Goal: Task Accomplishment & Management: Manage account settings

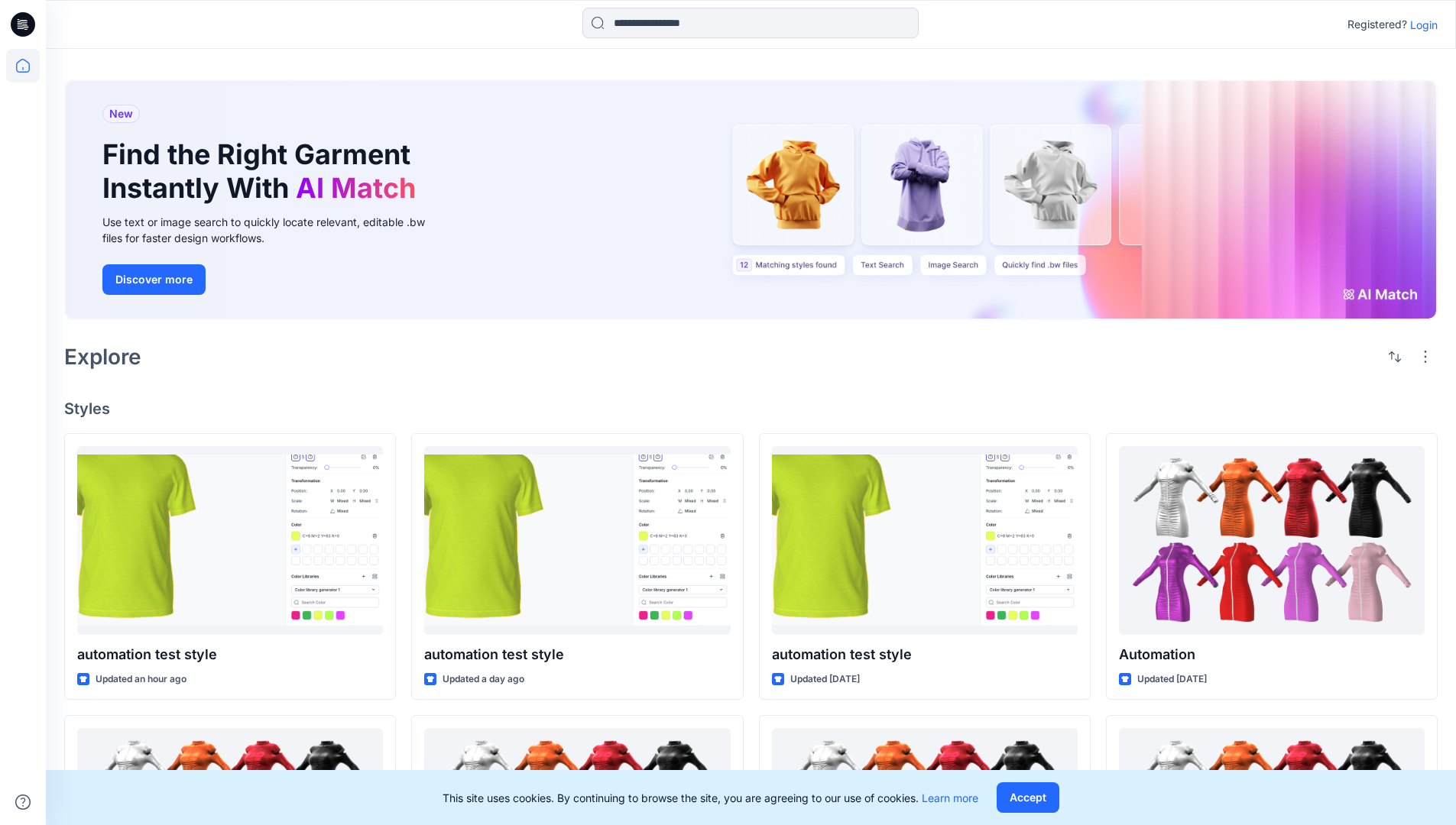
click at [1420, 24] on p "Login" at bounding box center [1424, 24] width 27 height 16
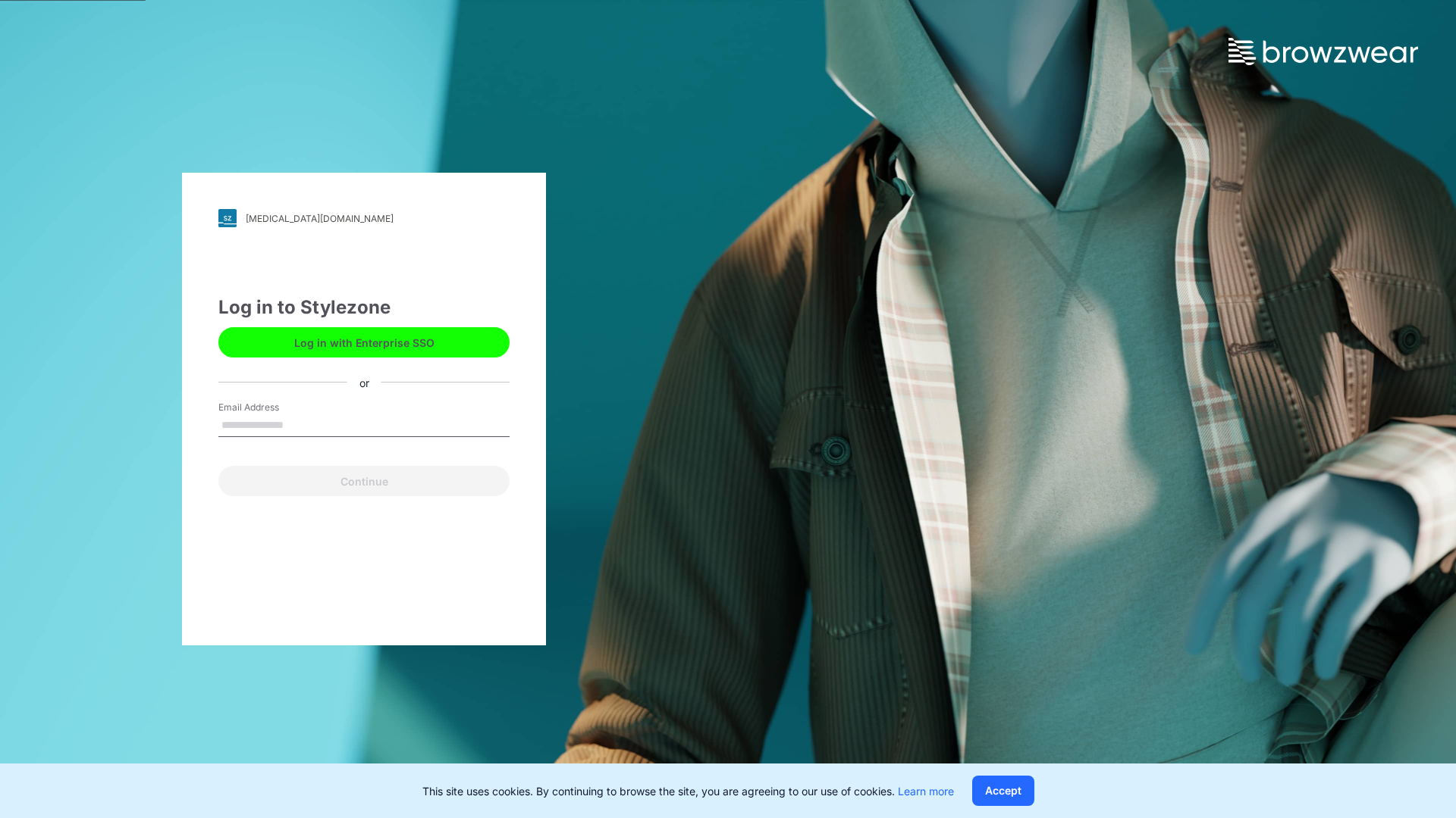
click at [299, 424] on input "Email Address" at bounding box center [364, 426] width 291 height 22
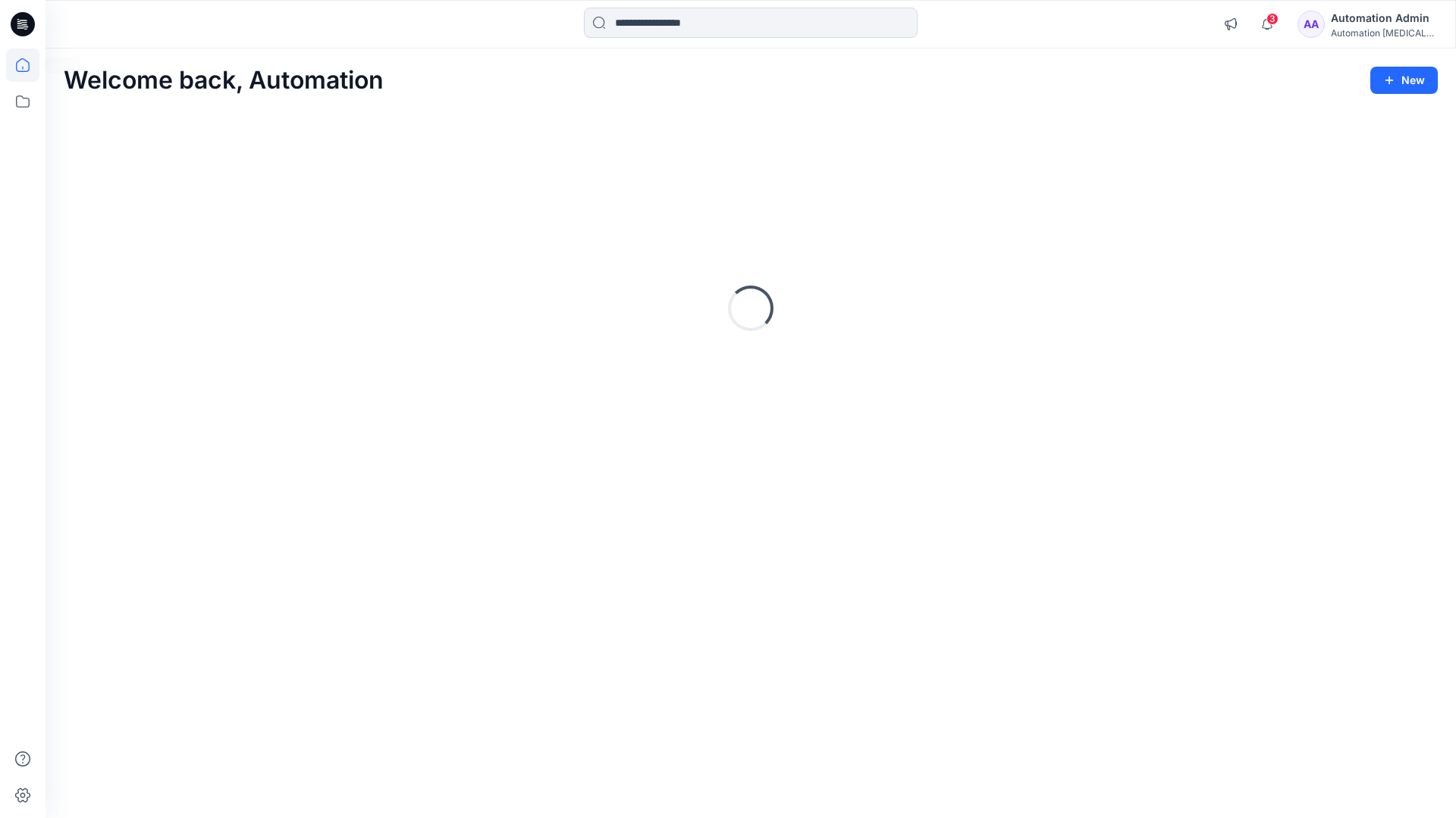
click at [29, 65] on icon at bounding box center [22, 65] width 14 height 14
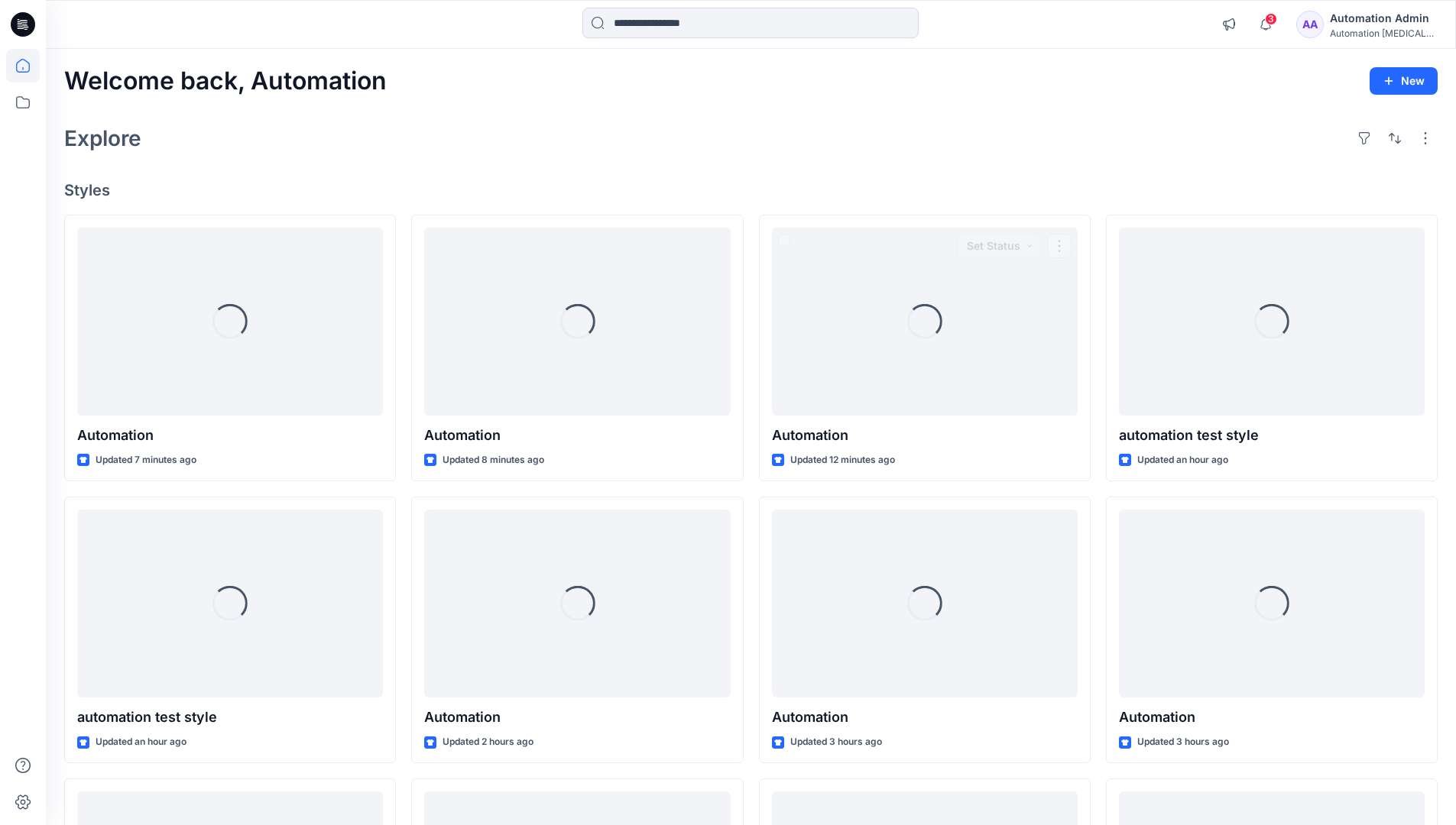
click at [1373, 26] on div "Automation Admin" at bounding box center [1384, 19] width 107 height 19
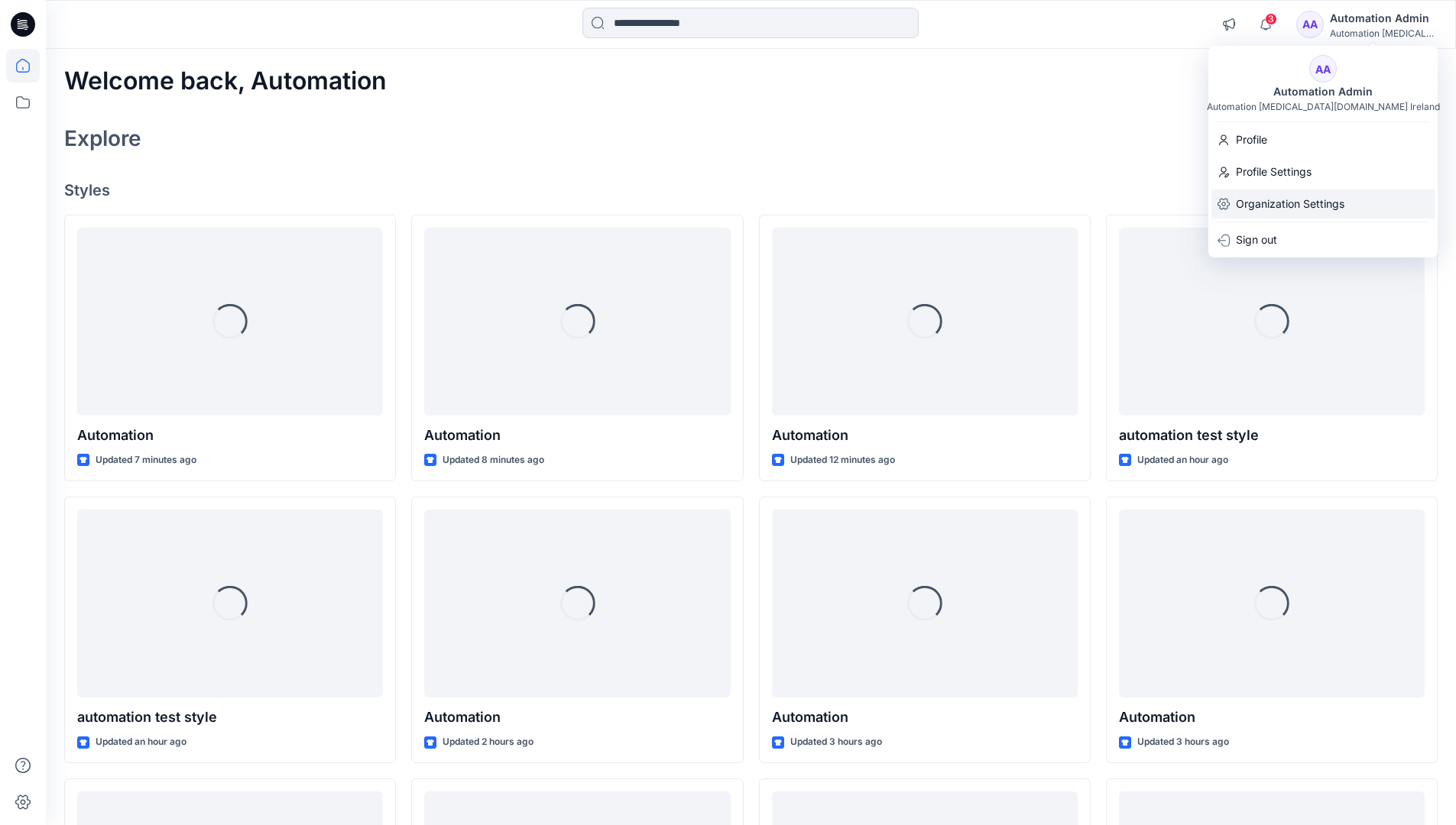
click at [1348, 200] on div "Organization Settings" at bounding box center [1323, 204] width 224 height 29
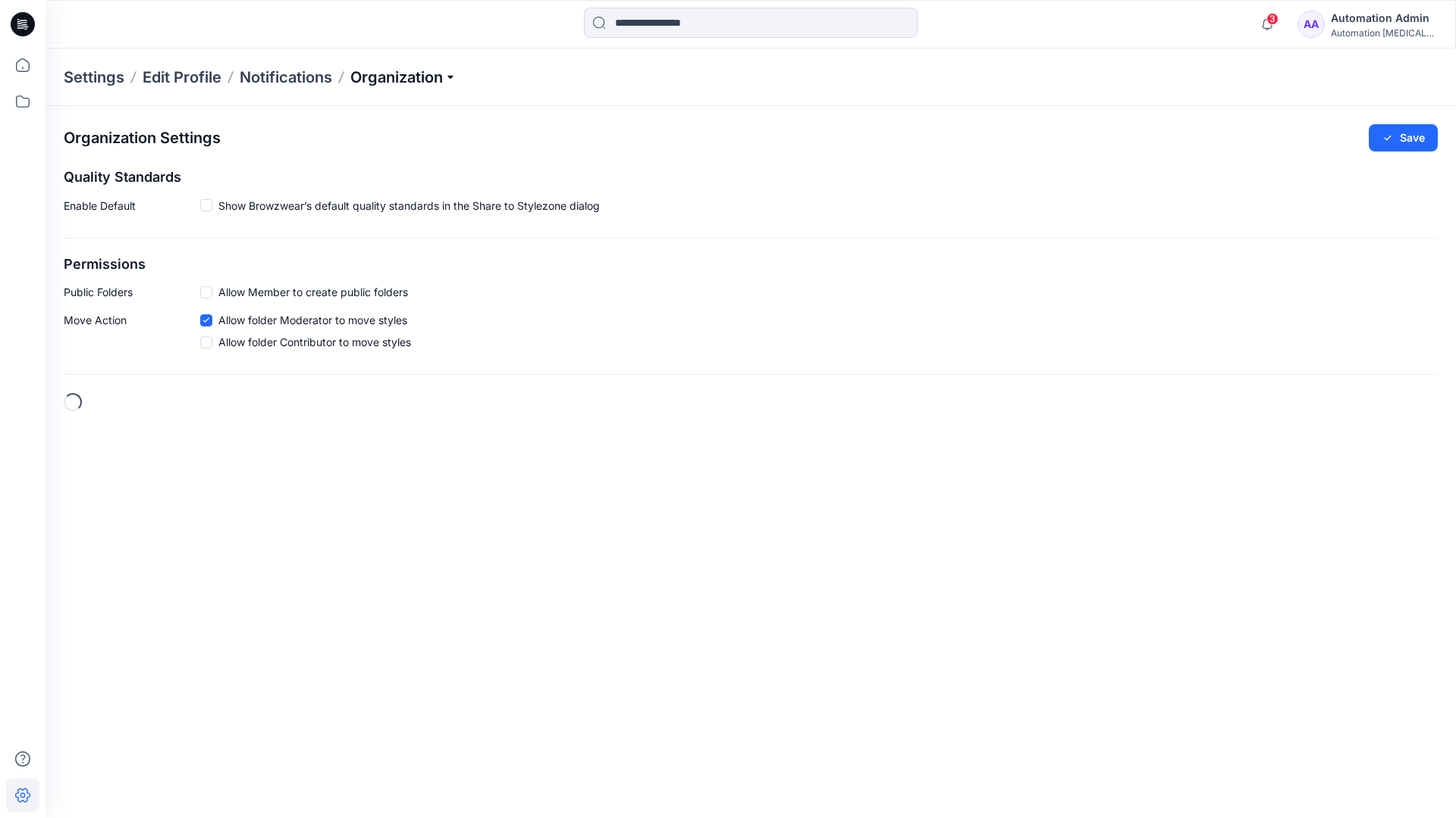
click at [444, 81] on p "Organization" at bounding box center [404, 77] width 106 height 21
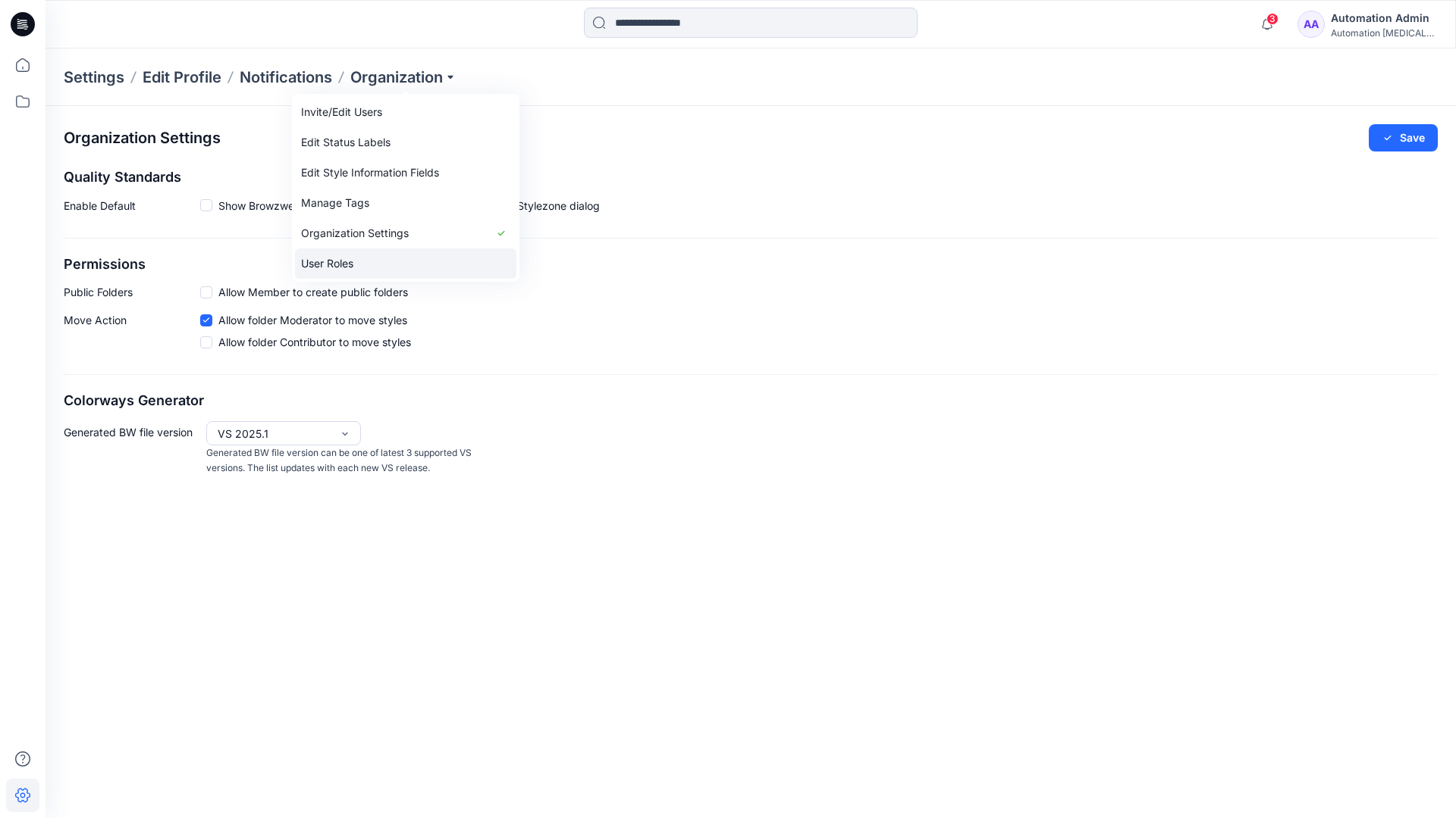
click at [344, 262] on link "User Roles" at bounding box center [405, 264] width 222 height 31
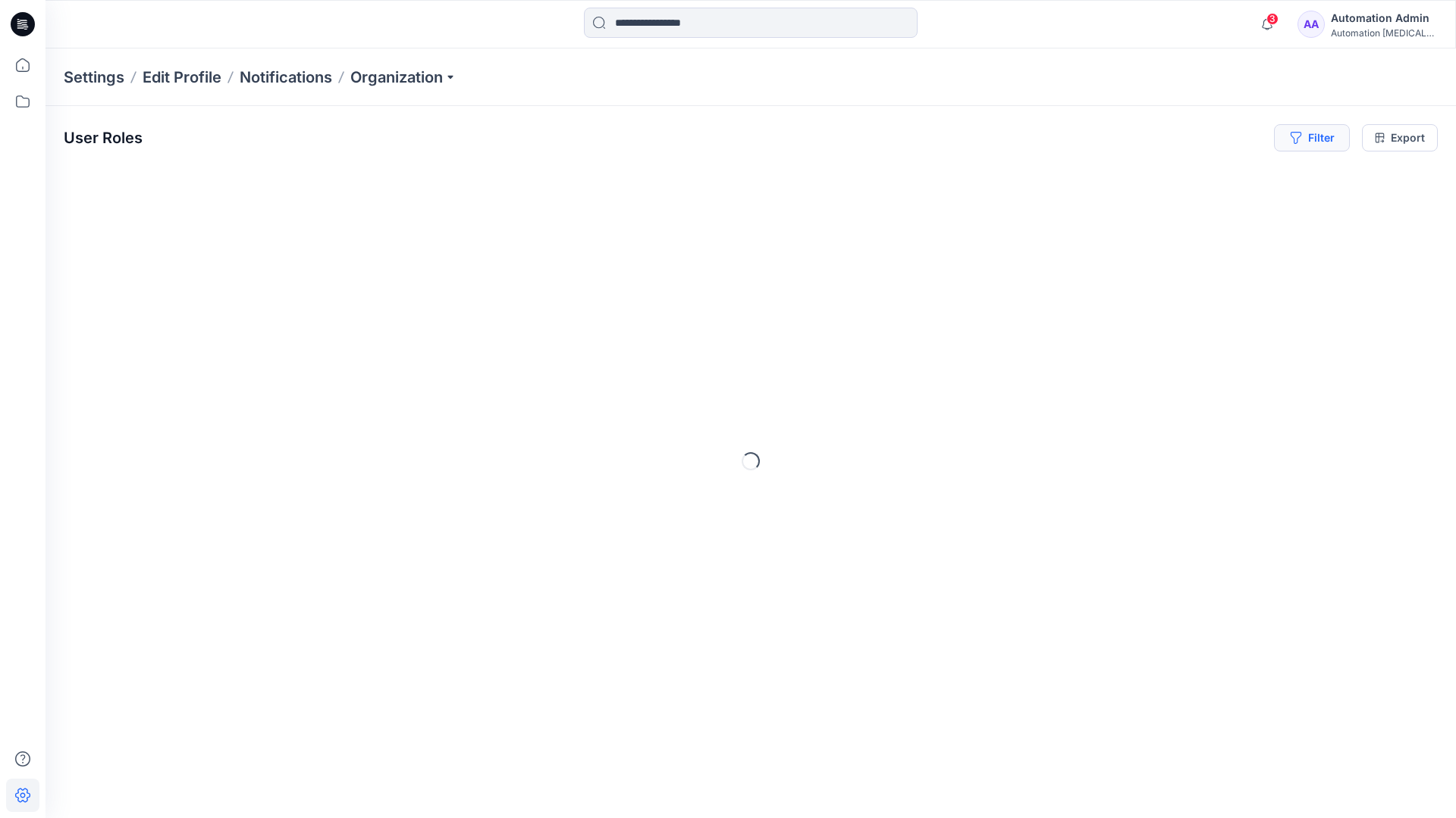
click at [1323, 143] on button "Filter" at bounding box center [1311, 137] width 76 height 27
click at [1119, 177] on div at bounding box center [1081, 178] width 157 height 19
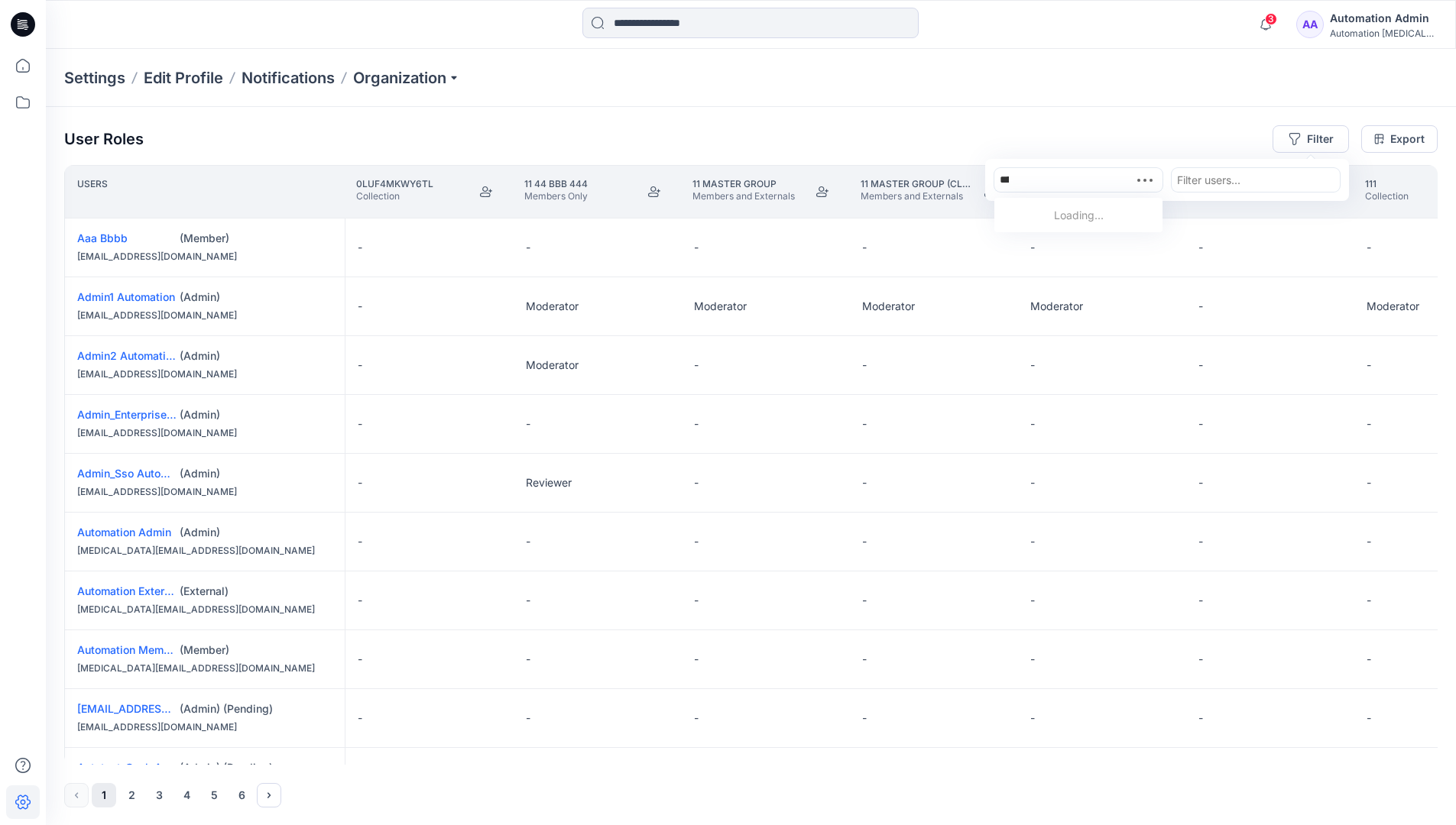
type input "**********"
click at [1096, 207] on div "Automation [MEDICAL_DATA][DOMAIN_NAME]" at bounding box center [1078, 231] width 149 height 50
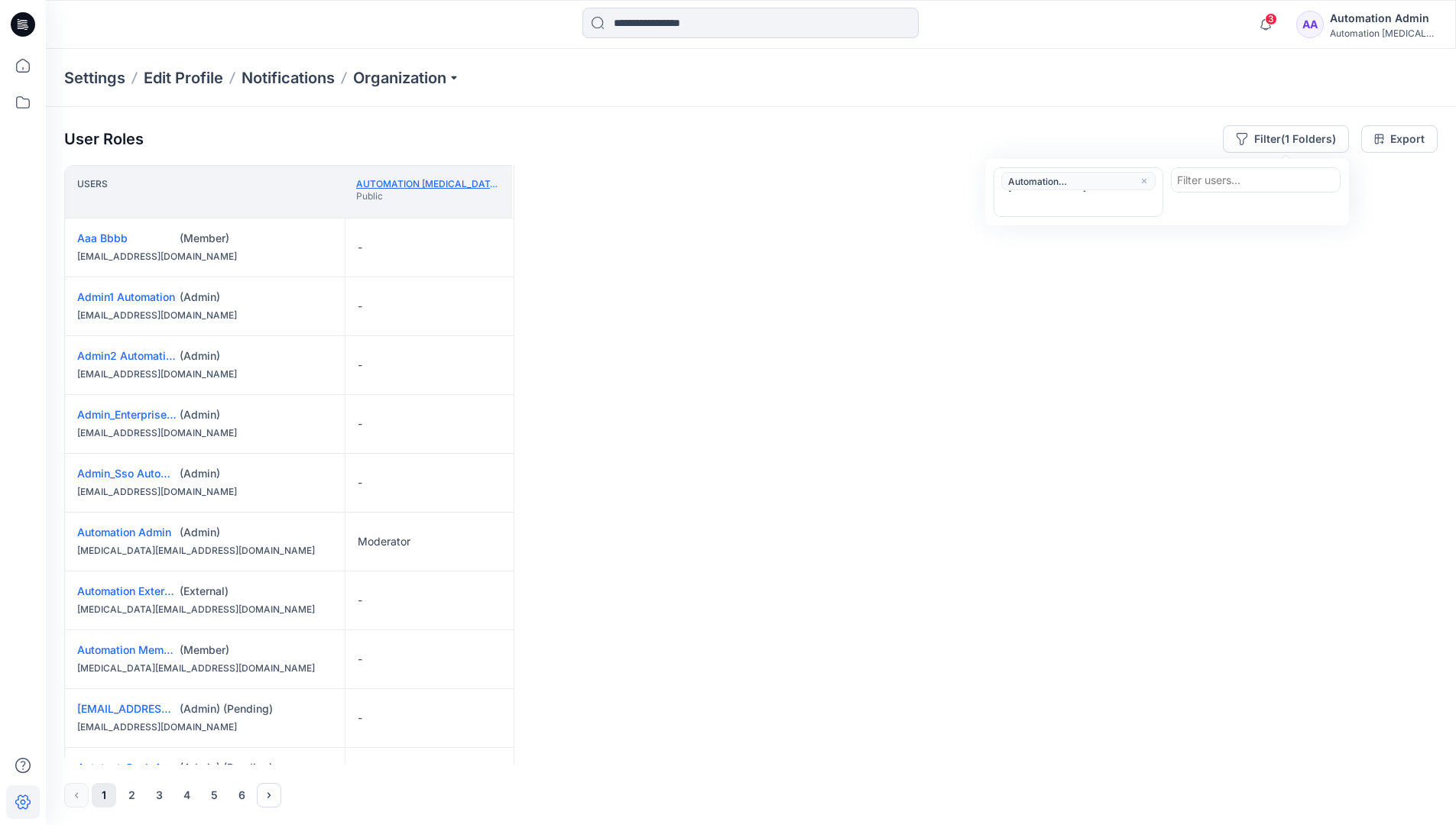
click at [455, 182] on link "Automation [MEDICAL_DATA][DOMAIN_NAME]" at bounding box center [466, 184] width 220 height 11
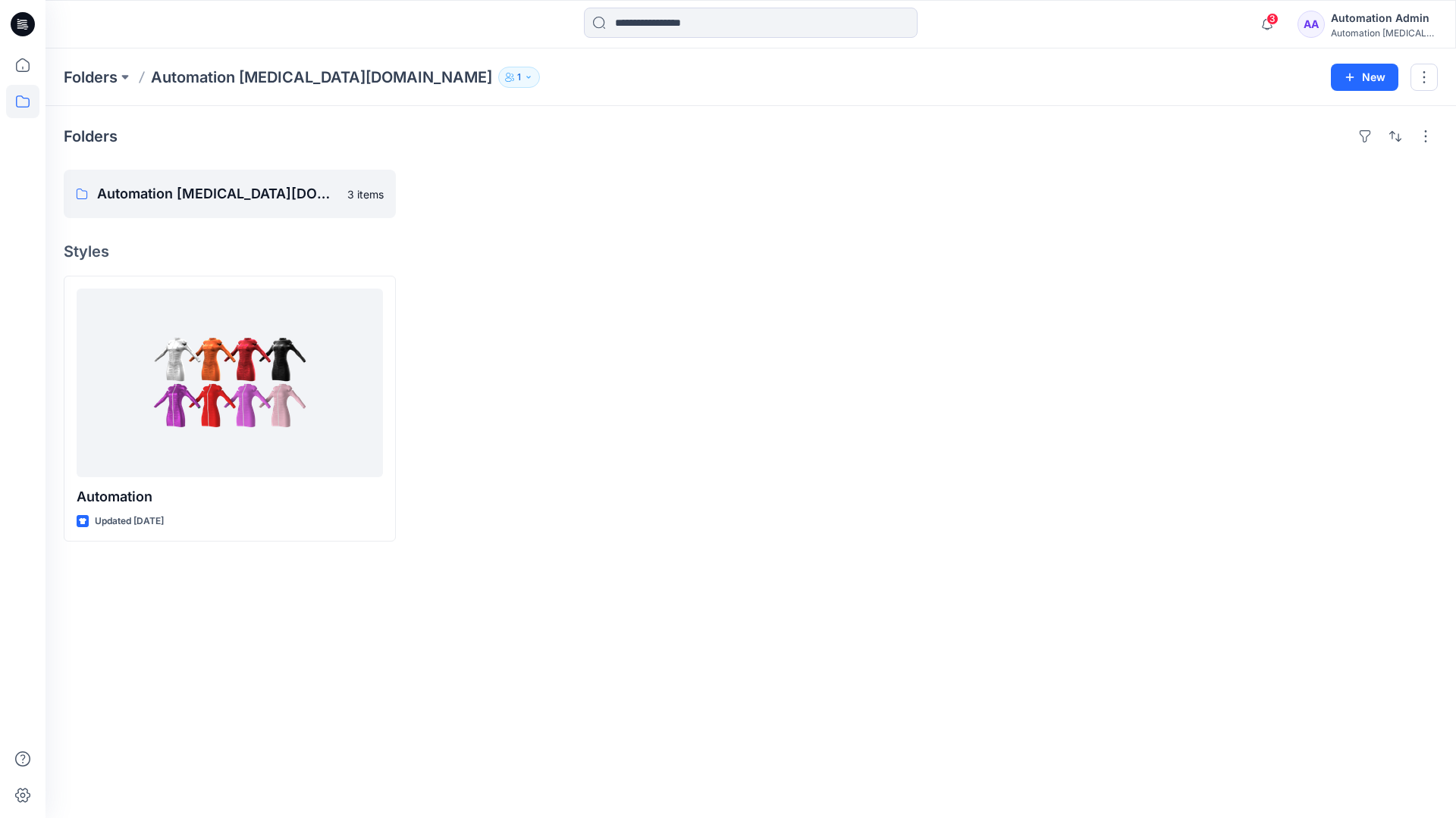
click at [1357, 27] on div "Automation [MEDICAL_DATA]..." at bounding box center [1383, 33] width 106 height 11
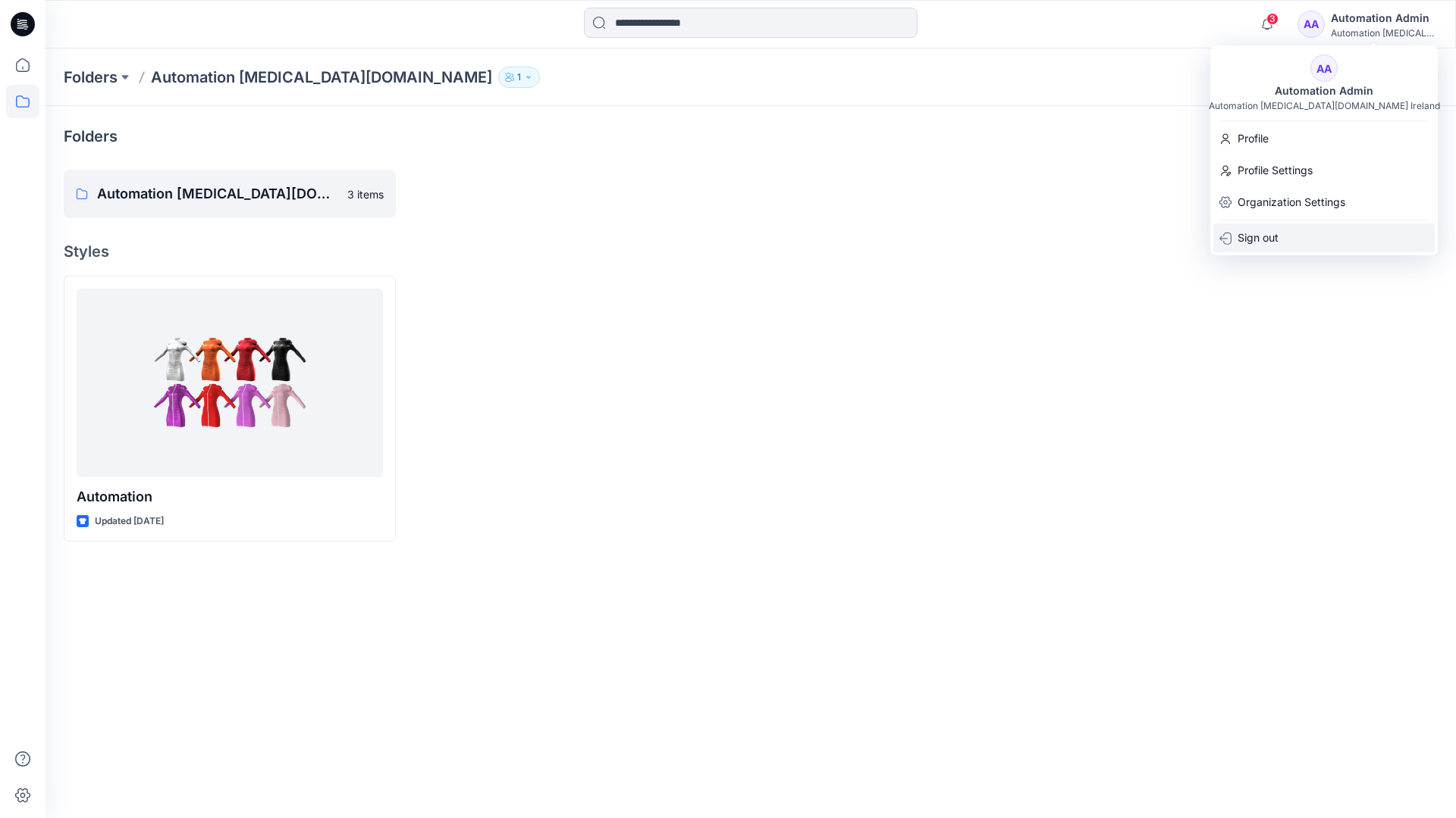
click at [1299, 235] on div "Sign out" at bounding box center [1324, 238] width 222 height 29
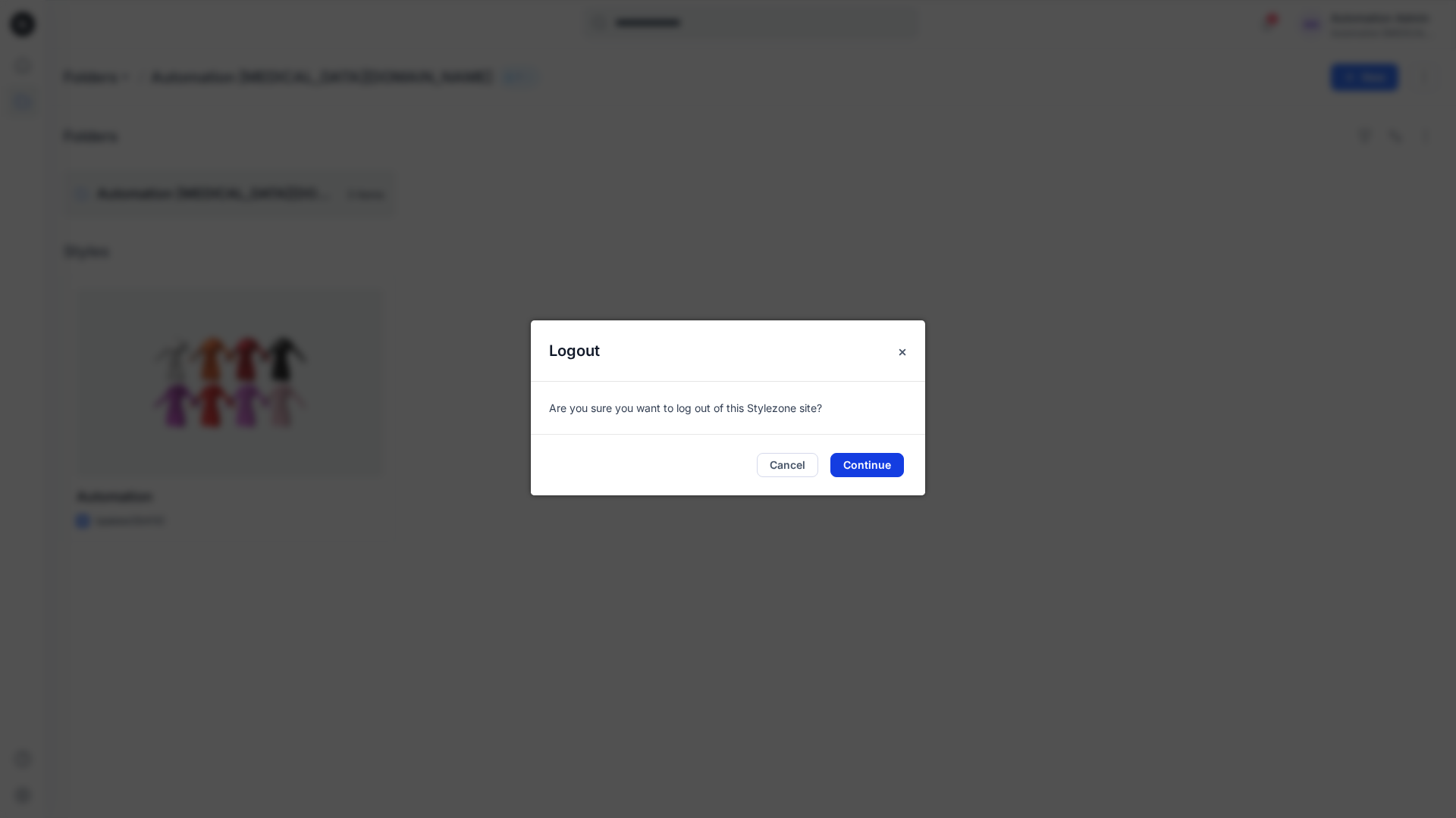
click at [902, 457] on button "Continue" at bounding box center [867, 465] width 74 height 24
